Goal: Task Accomplishment & Management: Manage account settings

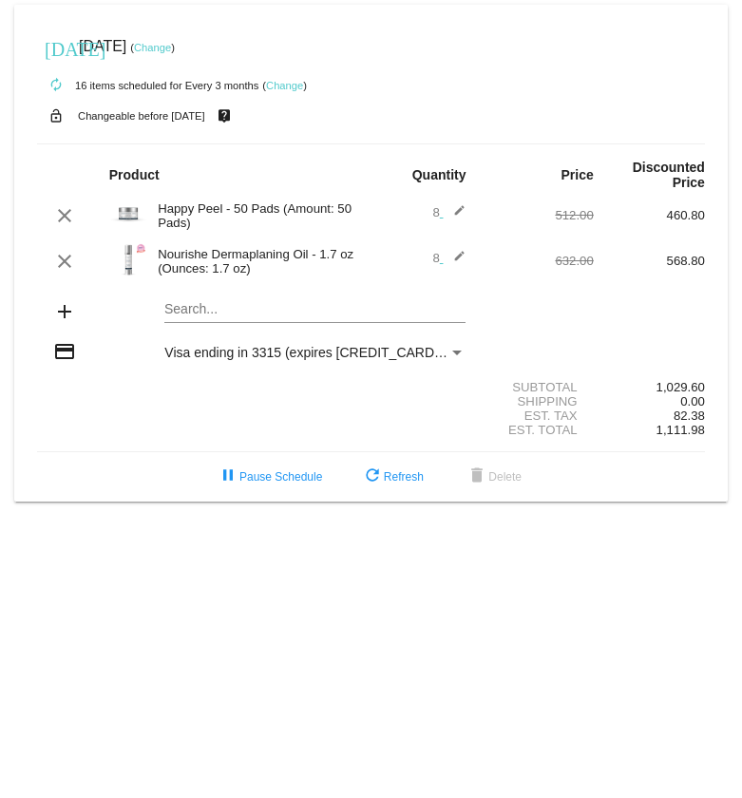
click at [64, 318] on mat-icon "add" at bounding box center [64, 311] width 23 height 23
click at [197, 310] on mat-card "[DATE] [DATE] ( Change ) autorenew 16 items scheduled for Every 3 months ( Chan…" at bounding box center [370, 253] width 713 height 497
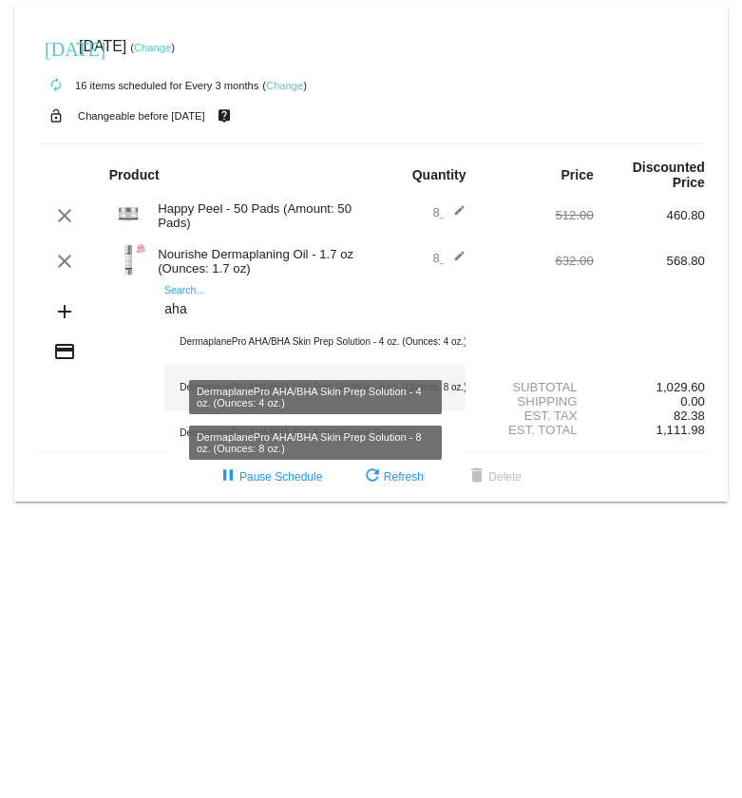
type input "aha"
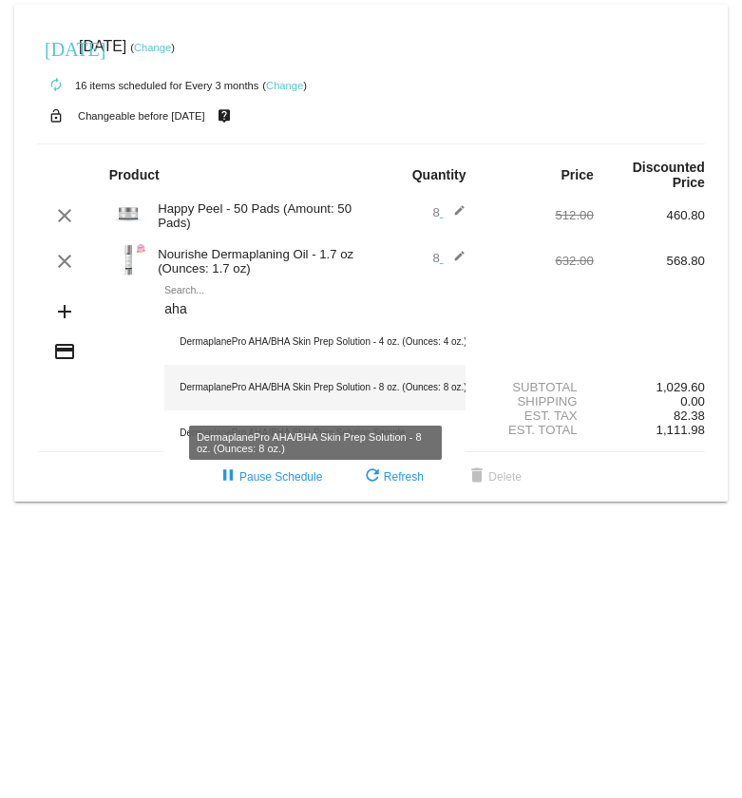
click at [297, 390] on div "DermaplanePro AHA/BHA Skin Prep Solution - 8 oz. (Ounces: 8 oz.)" at bounding box center [314, 388] width 301 height 46
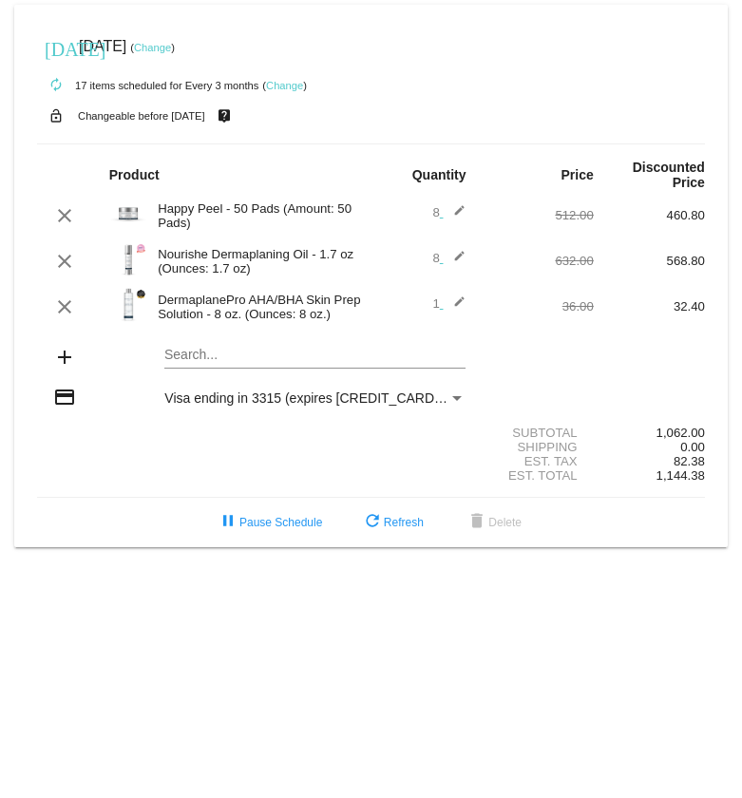
click at [459, 305] on mat-icon "edit" at bounding box center [454, 306] width 23 height 23
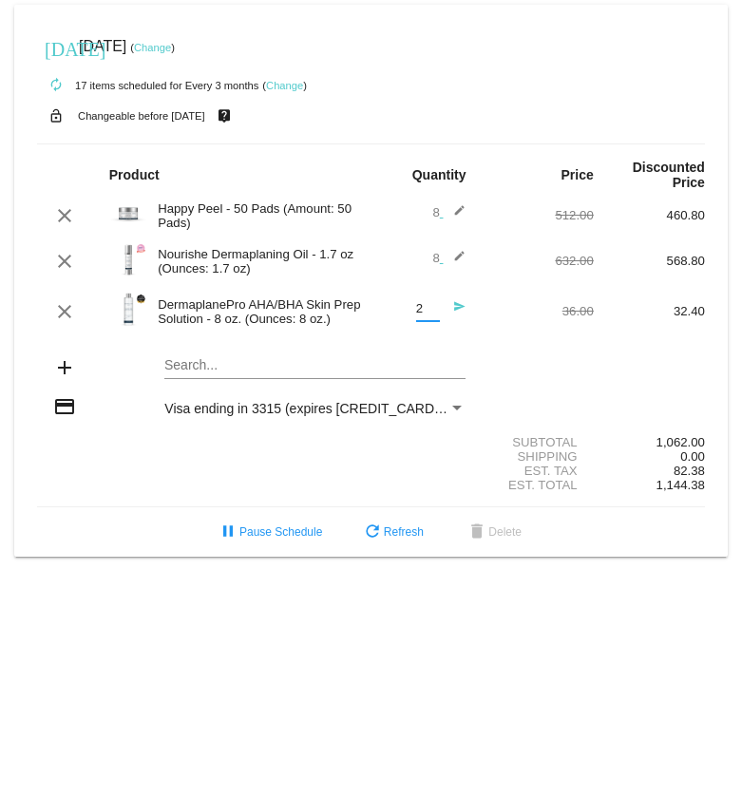
click at [433, 307] on input "2" at bounding box center [428, 309] width 24 height 14
click at [433, 307] on input "3" at bounding box center [428, 309] width 24 height 14
click at [433, 307] on input "4" at bounding box center [428, 309] width 24 height 14
click at [433, 307] on input "5" at bounding box center [428, 309] width 24 height 14
click at [433, 307] on input "6" at bounding box center [428, 309] width 24 height 14
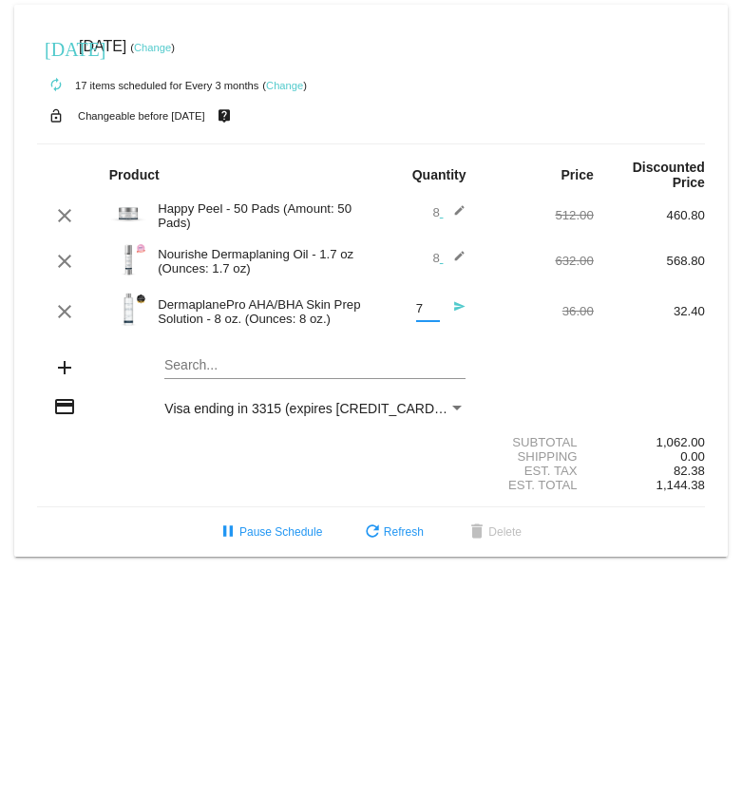
click at [433, 307] on input "7" at bounding box center [428, 309] width 24 height 14
click at [433, 307] on input "8" at bounding box center [428, 309] width 24 height 14
click at [433, 309] on input "9" at bounding box center [428, 309] width 24 height 14
click at [433, 309] on input "10" at bounding box center [428, 309] width 24 height 14
click at [433, 309] on input "11" at bounding box center [428, 309] width 24 height 14
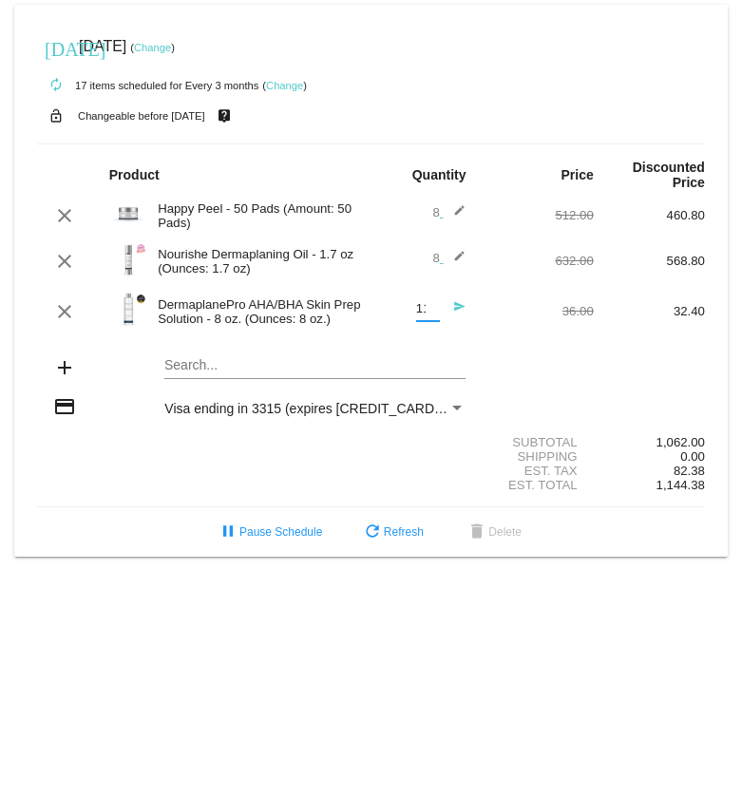
type input "12"
click at [433, 309] on input "12" at bounding box center [428, 309] width 24 height 14
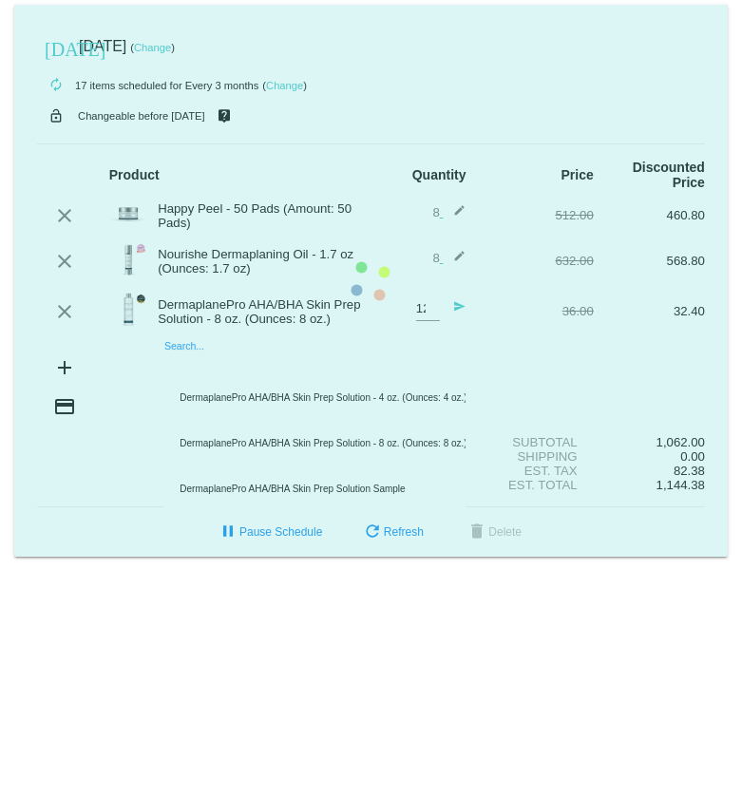
click at [205, 367] on mat-card "[DATE] [DATE] ( Change ) autorenew 17 items scheduled for Every 3 months ( Chan…" at bounding box center [370, 281] width 713 height 552
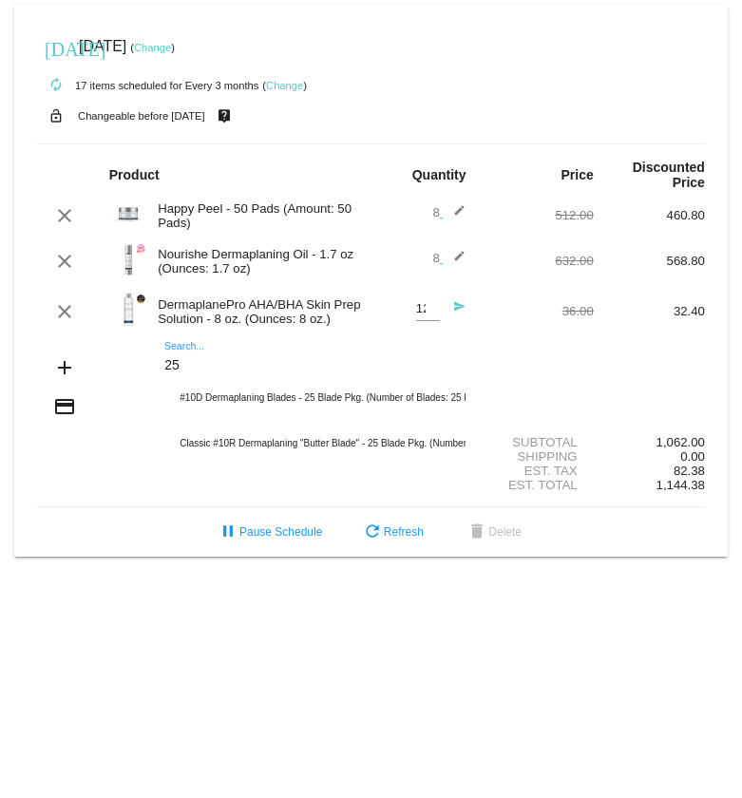
type input "2"
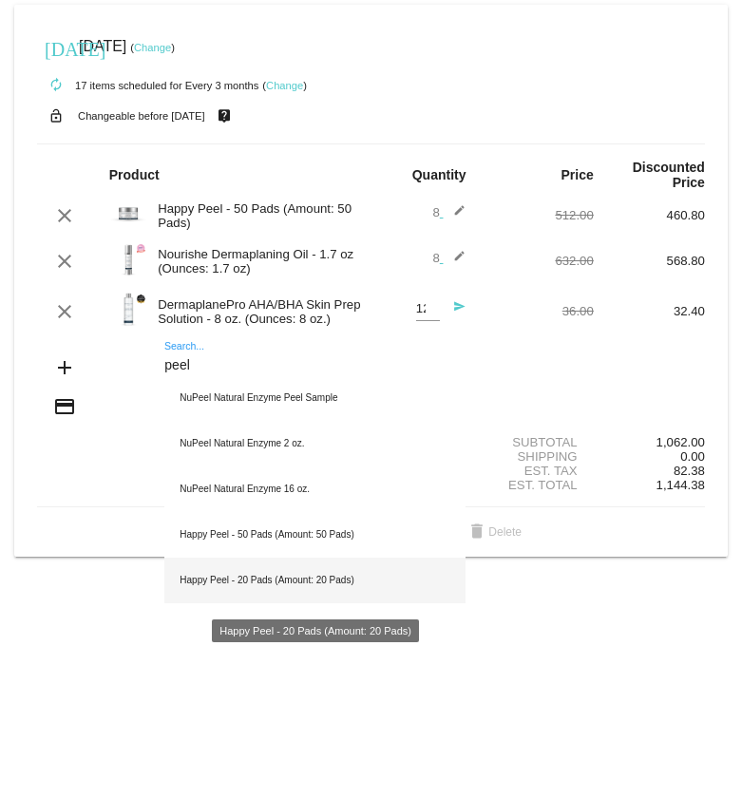
type input "peel"
click at [326, 589] on div "Happy Peel - 20 Pads (Amount: 20 Pads)" at bounding box center [314, 580] width 301 height 46
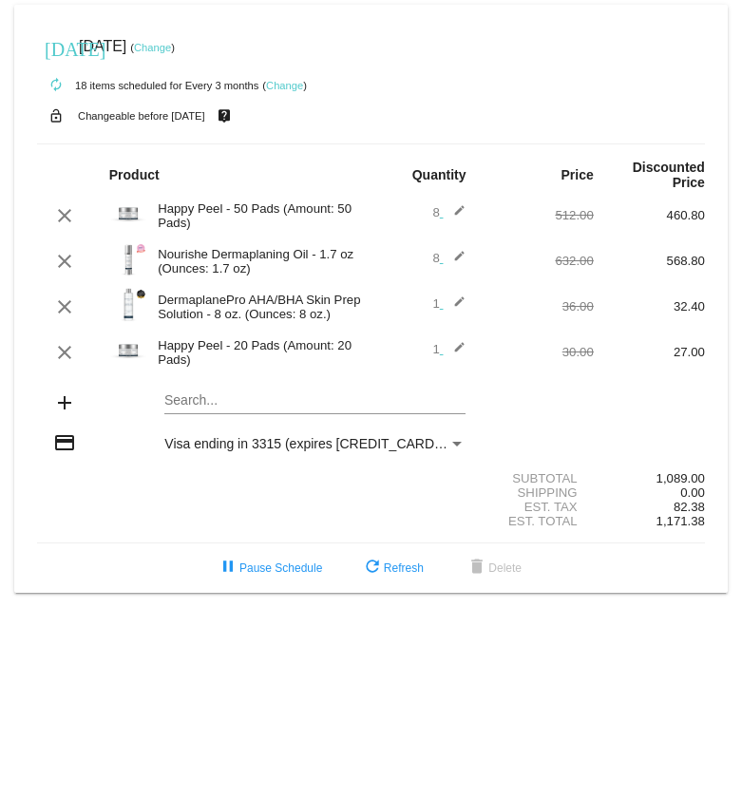
click at [460, 305] on mat-icon "edit" at bounding box center [454, 306] width 23 height 23
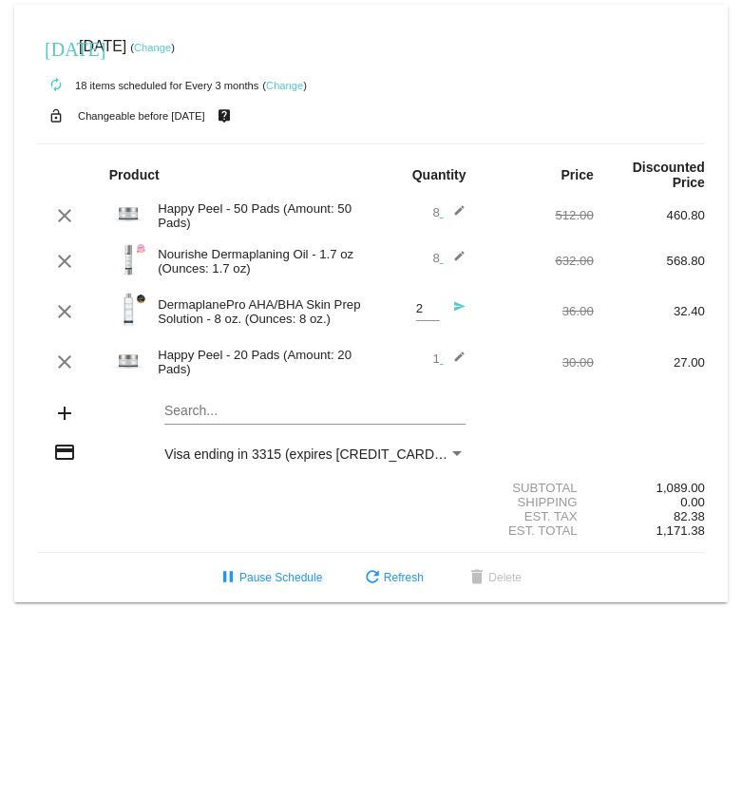
click at [430, 306] on input "2" at bounding box center [428, 309] width 24 height 14
click at [430, 306] on input "3" at bounding box center [428, 309] width 24 height 14
click at [430, 306] on input "4" at bounding box center [428, 309] width 24 height 14
click at [430, 306] on input "5" at bounding box center [428, 309] width 24 height 14
click at [430, 306] on input "6" at bounding box center [428, 309] width 24 height 14
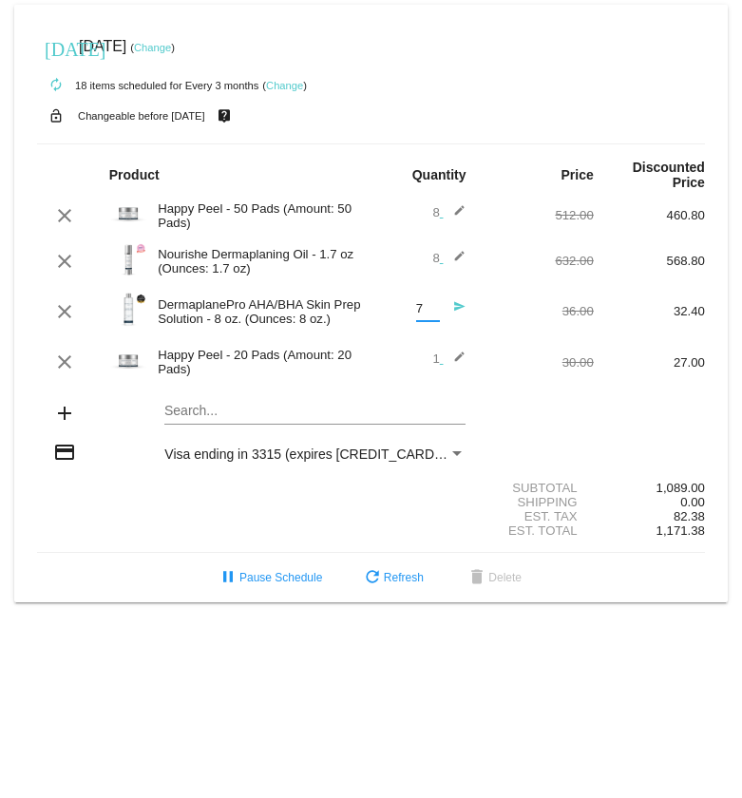
click at [430, 306] on input "7" at bounding box center [428, 309] width 24 height 14
click at [430, 306] on input "8" at bounding box center [428, 309] width 24 height 14
click at [430, 306] on input "9" at bounding box center [428, 309] width 24 height 14
click at [430, 306] on input "10" at bounding box center [428, 309] width 24 height 14
click at [430, 306] on input "11" at bounding box center [428, 309] width 24 height 14
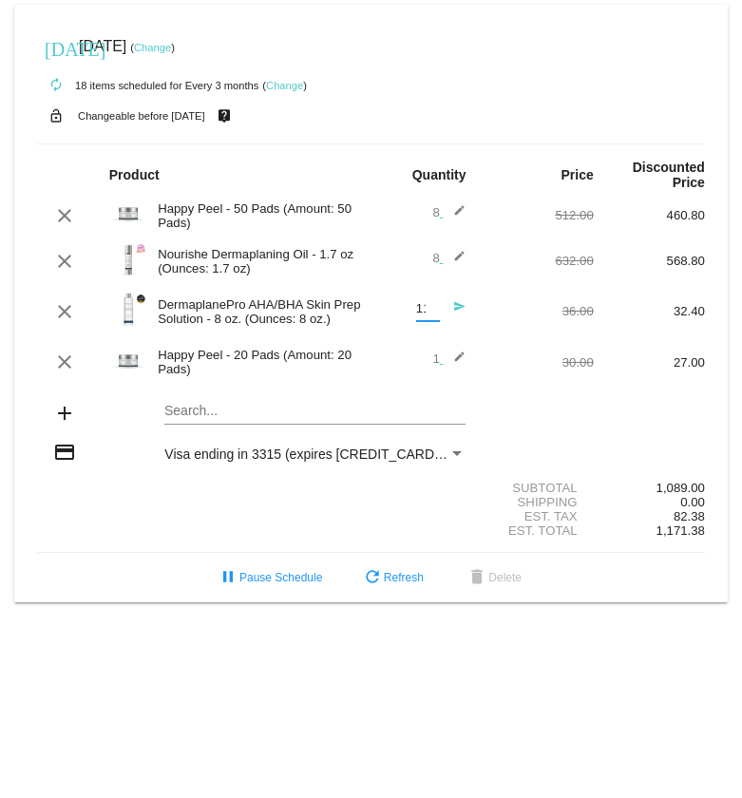
type input "12"
click at [430, 306] on input "12" at bounding box center [428, 309] width 24 height 14
click at [462, 357] on mat-icon "edit" at bounding box center [454, 361] width 23 height 23
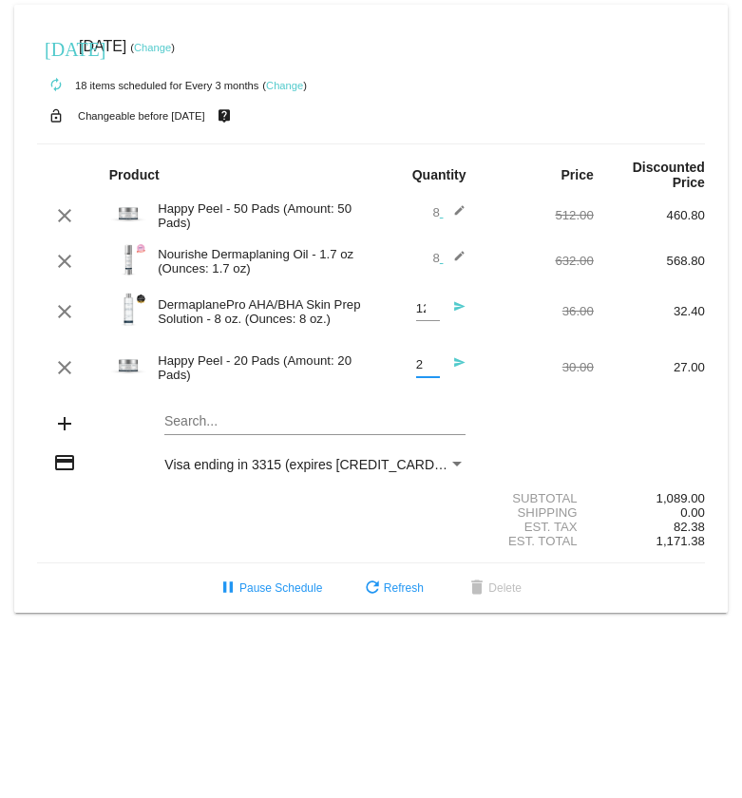
click at [435, 364] on input "2" at bounding box center [428, 365] width 24 height 14
click at [435, 364] on input "3" at bounding box center [428, 365] width 24 height 14
click at [435, 364] on input "4" at bounding box center [428, 365] width 24 height 14
click at [435, 364] on input "5" at bounding box center [428, 365] width 24 height 14
click at [435, 364] on input "6" at bounding box center [428, 365] width 24 height 14
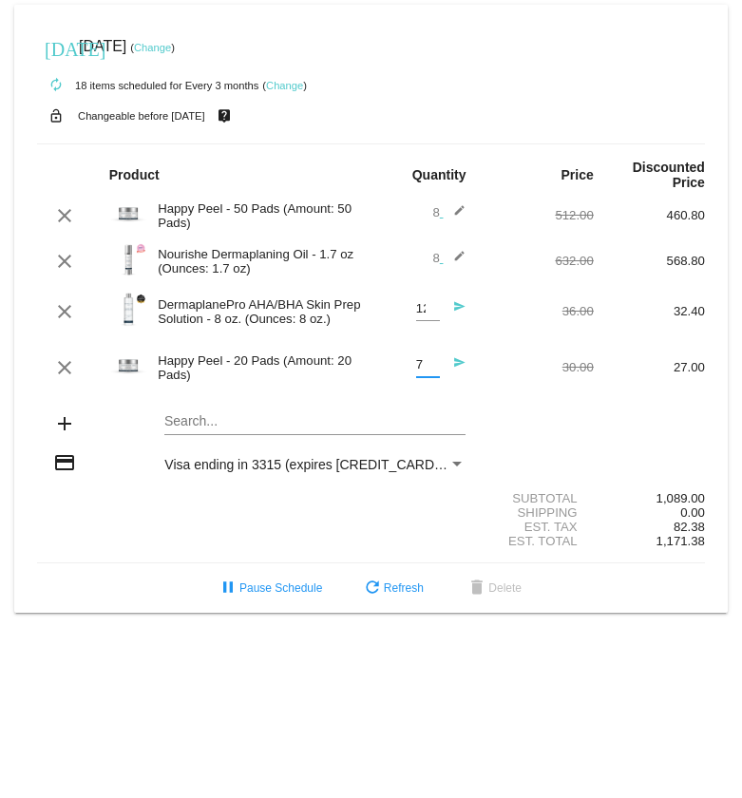
click at [435, 364] on input "7" at bounding box center [428, 365] width 24 height 14
click at [435, 364] on input "8" at bounding box center [428, 365] width 24 height 14
click at [435, 364] on input "9" at bounding box center [428, 365] width 24 height 14
click at [435, 364] on input "10" at bounding box center [428, 365] width 24 height 14
click at [435, 364] on input "11" at bounding box center [428, 365] width 24 height 14
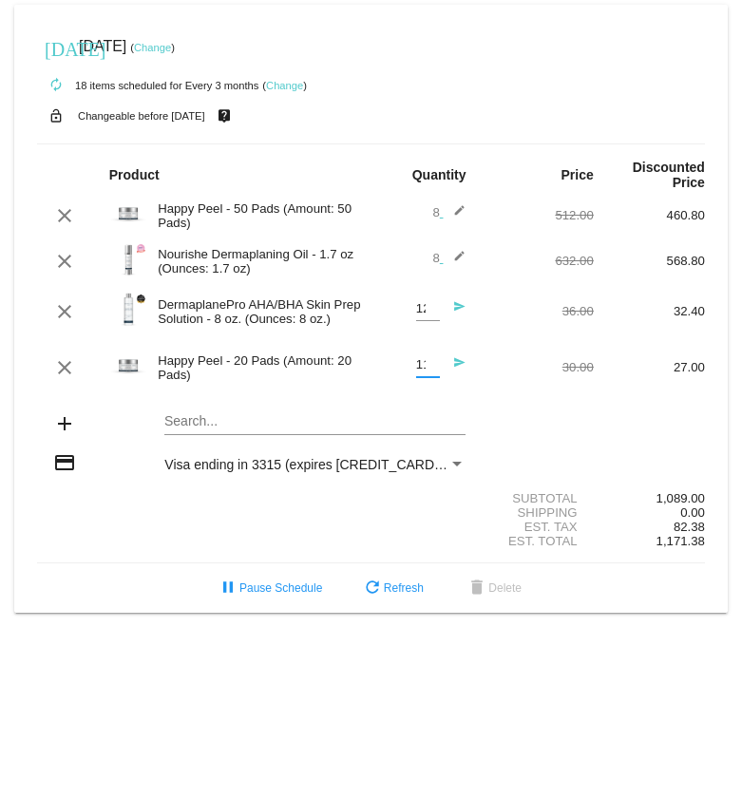
type input "12"
click at [435, 364] on input "12" at bounding box center [428, 365] width 24 height 14
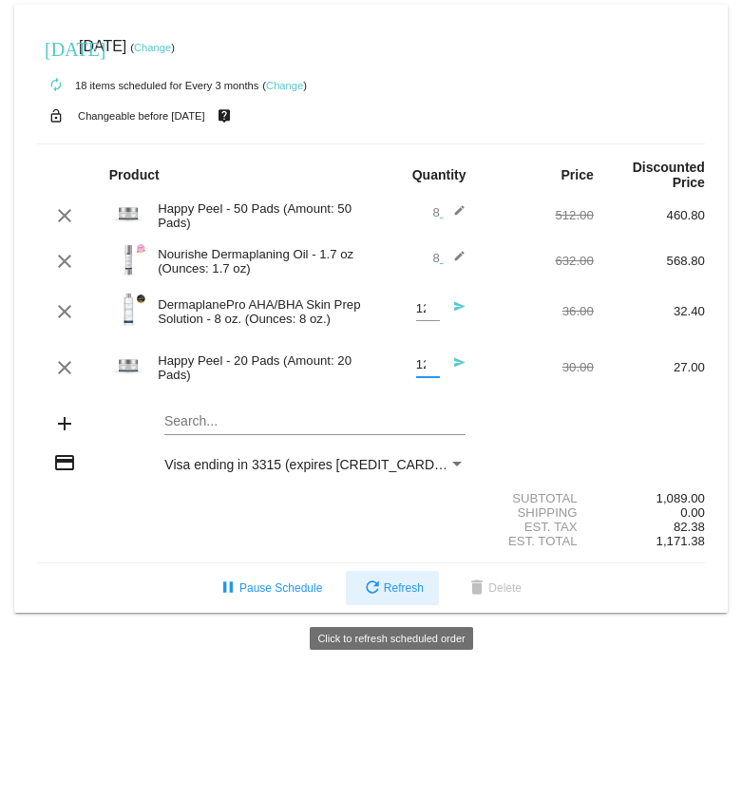
click at [406, 605] on button "refresh Refresh" at bounding box center [392, 588] width 93 height 34
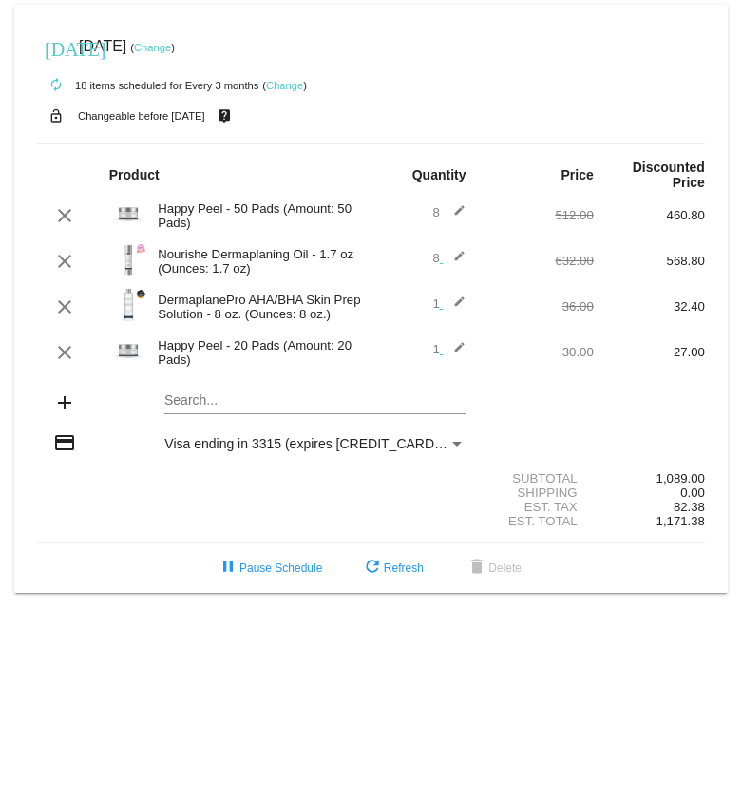
click at [459, 303] on mat-icon "edit" at bounding box center [454, 306] width 23 height 23
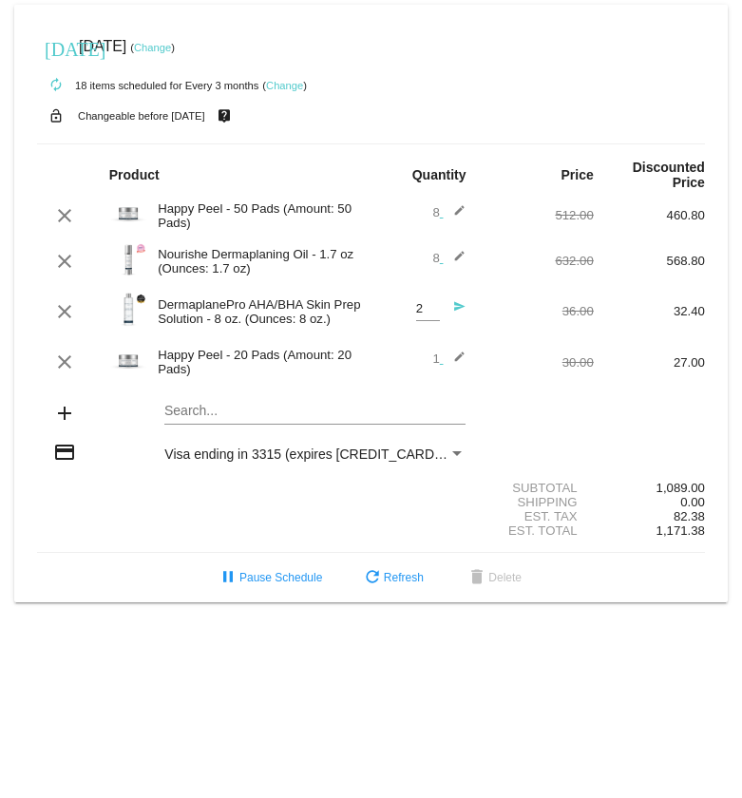
click at [435, 309] on input "2" at bounding box center [428, 309] width 24 height 14
click at [435, 309] on input "3" at bounding box center [428, 309] width 24 height 14
click at [435, 309] on input "4" at bounding box center [428, 309] width 24 height 14
click at [435, 309] on input "5" at bounding box center [428, 309] width 24 height 14
click at [435, 309] on input "6" at bounding box center [428, 309] width 24 height 14
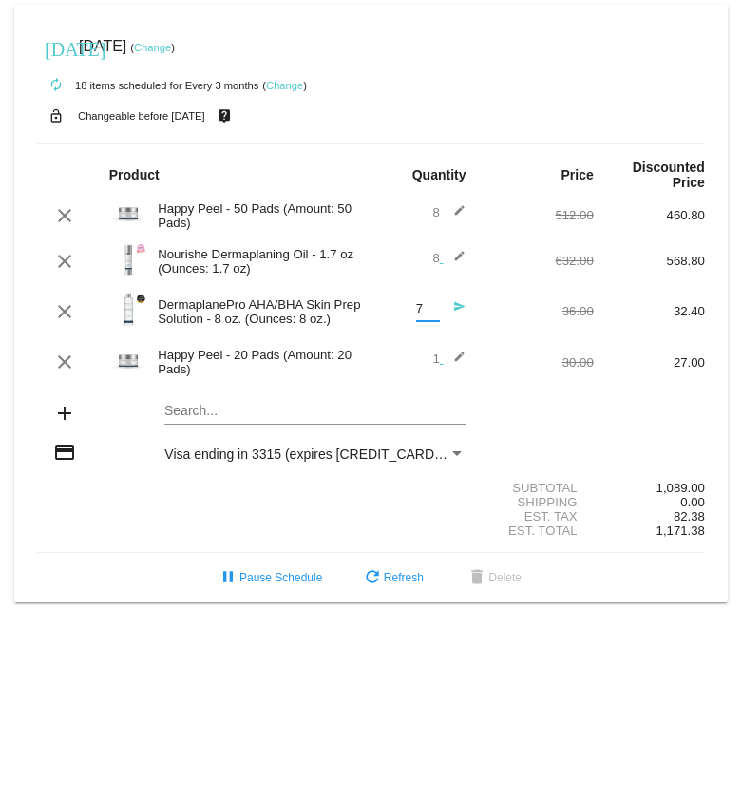
click at [435, 309] on input "7" at bounding box center [428, 309] width 24 height 14
click at [435, 309] on input "8" at bounding box center [428, 309] width 24 height 14
click at [435, 309] on input "9" at bounding box center [428, 309] width 24 height 14
click at [435, 309] on input "10" at bounding box center [428, 309] width 24 height 14
click at [435, 309] on input "11" at bounding box center [428, 309] width 24 height 14
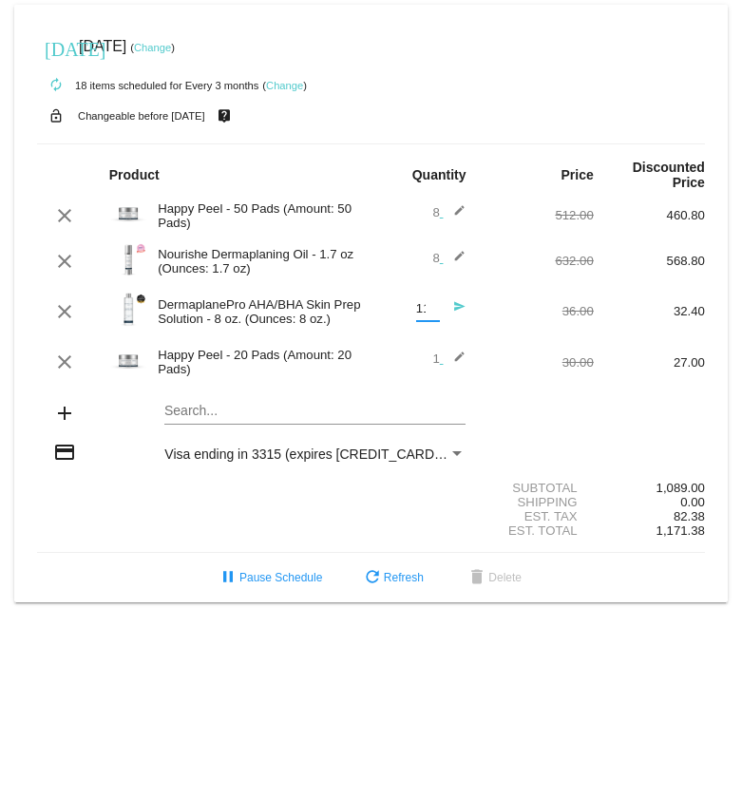
type input "12"
click at [435, 309] on input "12" at bounding box center [428, 309] width 24 height 14
click at [456, 354] on mat-icon "edit" at bounding box center [454, 361] width 23 height 23
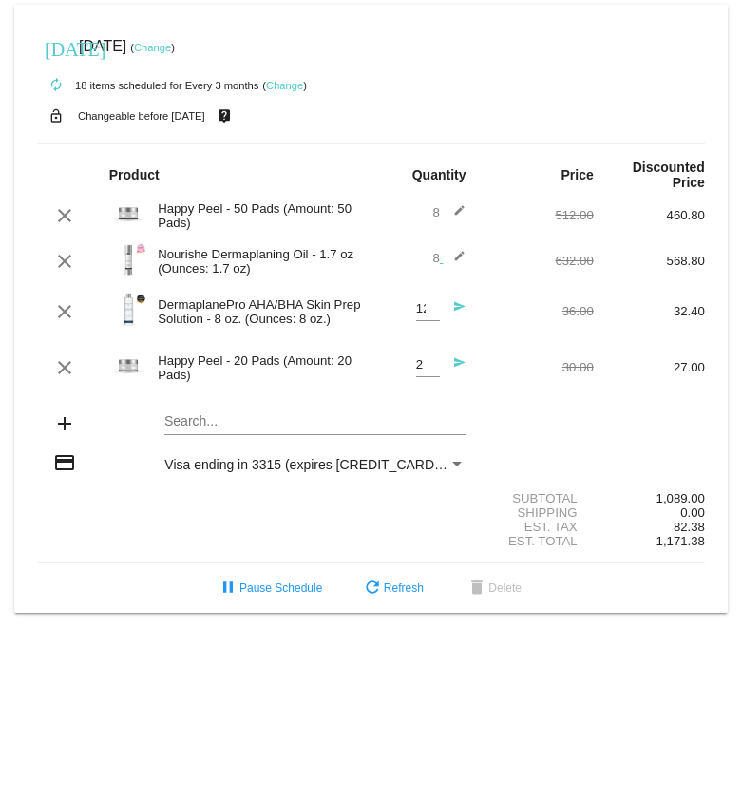
click at [428, 365] on input "2" at bounding box center [428, 365] width 24 height 14
click at [428, 365] on input "3" at bounding box center [428, 365] width 24 height 14
click at [428, 365] on input "4" at bounding box center [428, 365] width 24 height 14
click at [428, 365] on input "5" at bounding box center [428, 365] width 24 height 14
click at [428, 365] on input "6" at bounding box center [428, 365] width 24 height 14
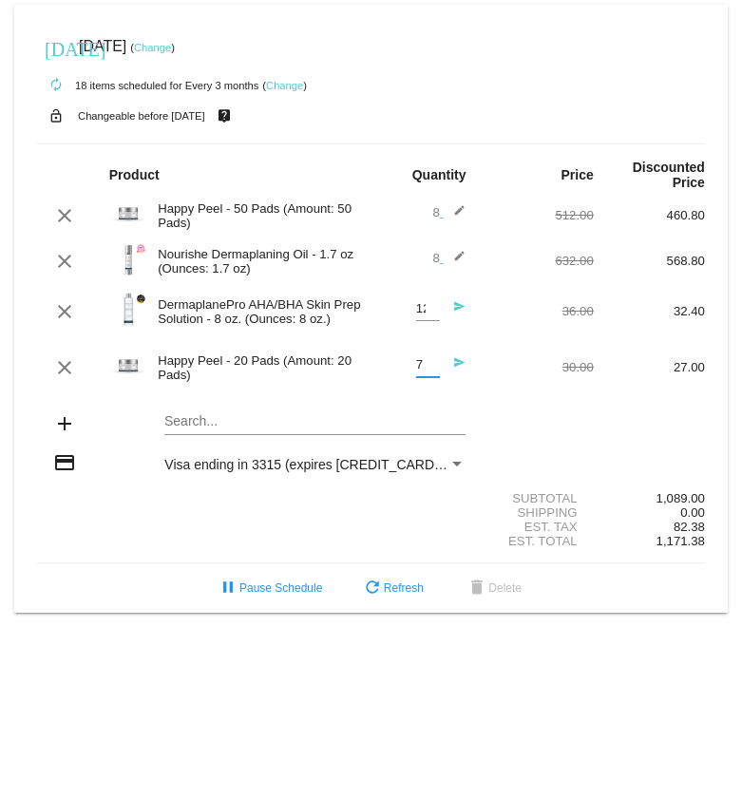
click at [428, 365] on input "7" at bounding box center [428, 365] width 24 height 14
click at [428, 365] on input "8" at bounding box center [428, 365] width 24 height 14
click at [428, 365] on input "9" at bounding box center [428, 365] width 24 height 14
click at [428, 365] on input "10" at bounding box center [428, 365] width 24 height 14
click at [428, 365] on input "11" at bounding box center [428, 365] width 24 height 14
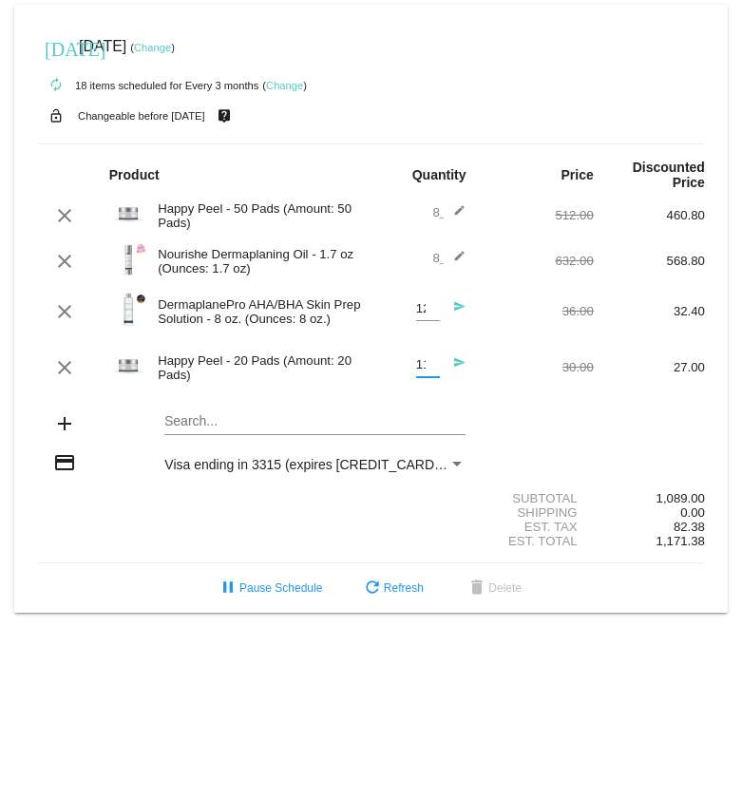
type input "12"
click at [428, 365] on input "12" at bounding box center [428, 365] width 24 height 14
click at [545, 669] on body "[DATE] [DATE] ( Change ) autorenew 18 items scheduled for Every 3 months ( Chan…" at bounding box center [371, 399] width 742 height 798
click at [457, 318] on mat-icon "send" at bounding box center [454, 311] width 23 height 23
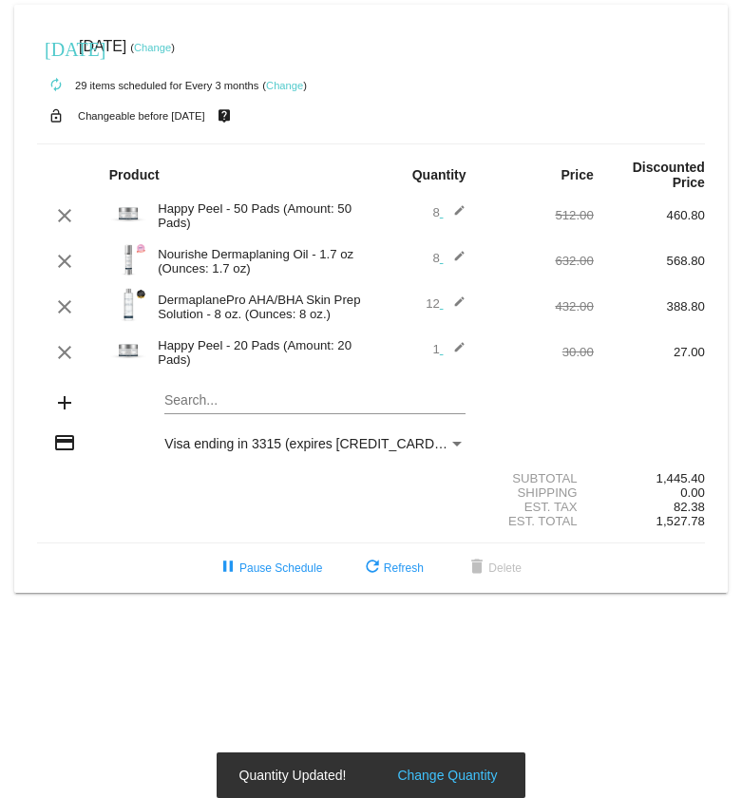
click at [461, 351] on mat-icon "edit" at bounding box center [454, 352] width 23 height 23
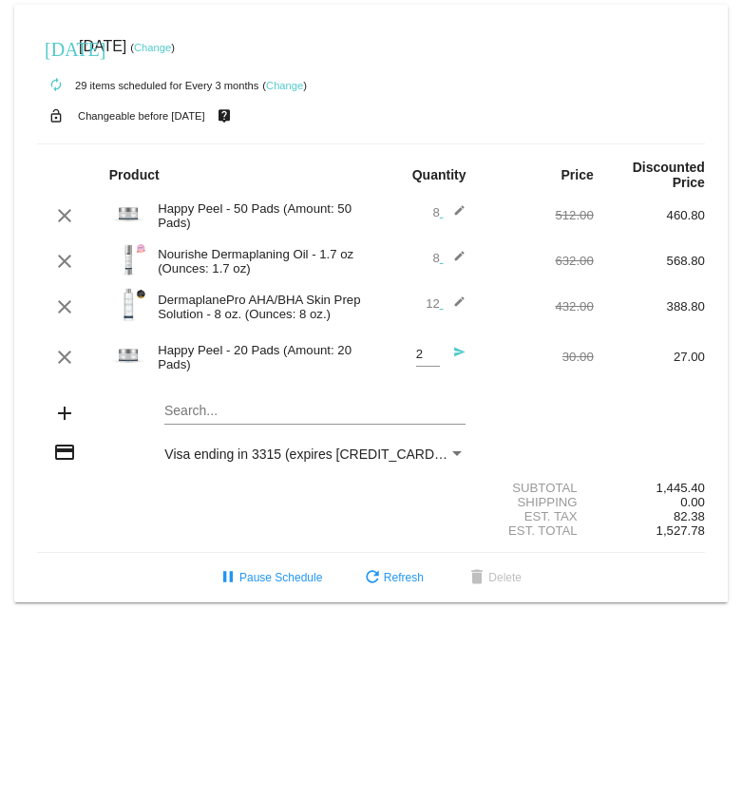
click at [432, 349] on input "2" at bounding box center [428, 355] width 24 height 14
click at [432, 349] on input "3" at bounding box center [428, 355] width 24 height 14
click at [432, 349] on input "4" at bounding box center [428, 355] width 24 height 14
click at [432, 349] on input "5" at bounding box center [428, 355] width 24 height 14
click at [432, 349] on input "6" at bounding box center [428, 355] width 24 height 14
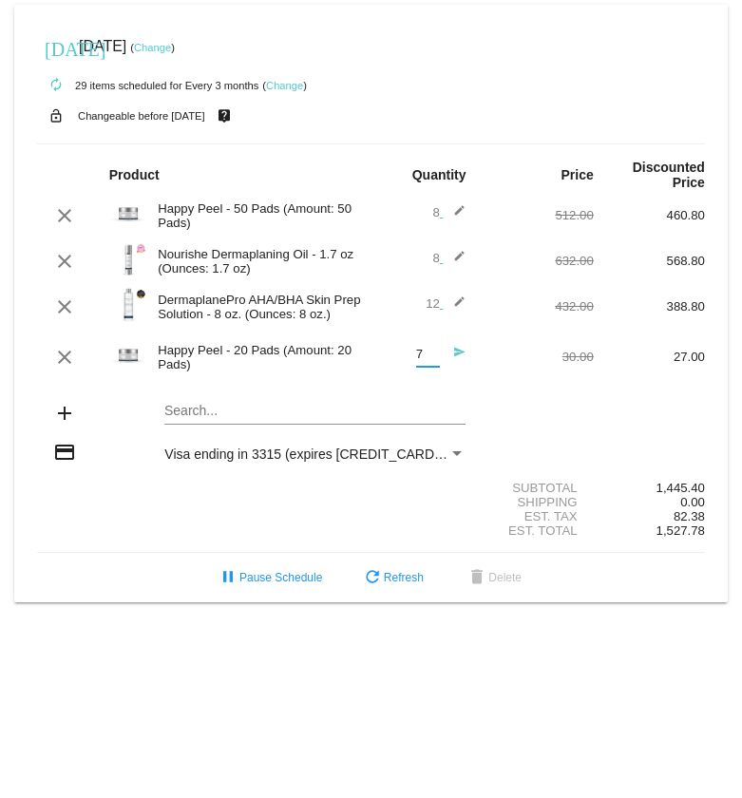
click at [432, 349] on input "7" at bounding box center [428, 355] width 24 height 14
click at [432, 349] on input "8" at bounding box center [428, 355] width 24 height 14
click at [432, 349] on input "9" at bounding box center [428, 355] width 24 height 14
click at [432, 349] on input "10" at bounding box center [428, 355] width 24 height 14
click at [432, 349] on input "11" at bounding box center [428, 355] width 24 height 14
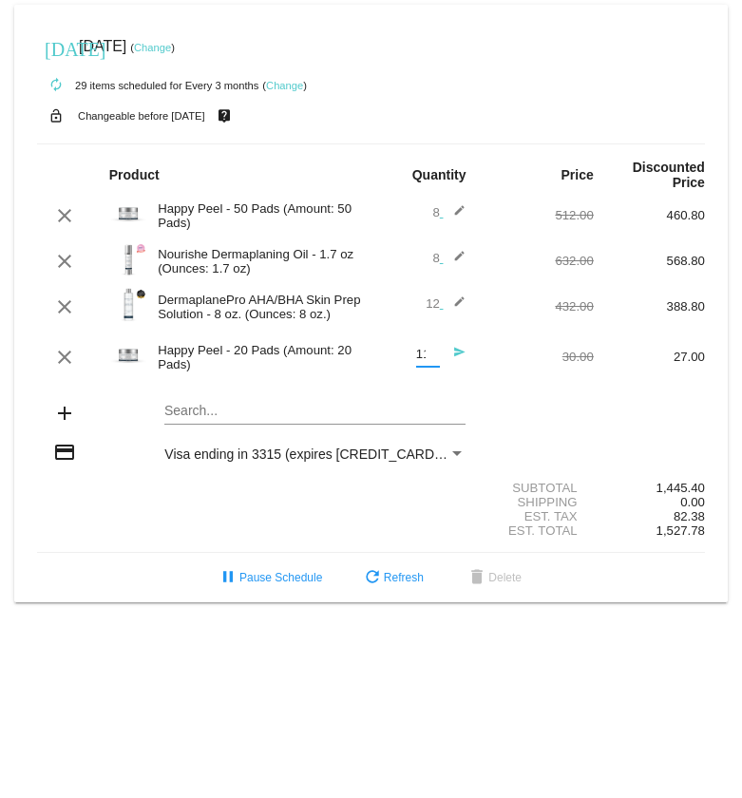
type input "12"
click at [432, 349] on input "12" at bounding box center [428, 355] width 24 height 14
click at [453, 358] on mat-icon "send" at bounding box center [454, 357] width 23 height 23
